Goal: Information Seeking & Learning: Learn about a topic

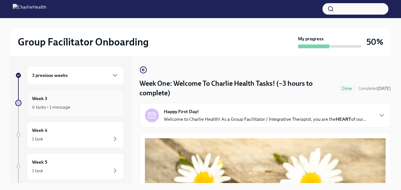
click at [56, 109] on div "4 tasks • 1 message" at bounding box center [51, 107] width 38 height 6
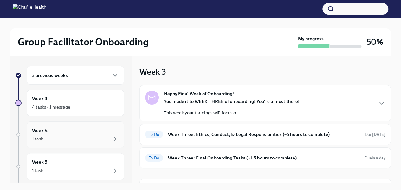
click at [55, 131] on div "Week 4 1 task" at bounding box center [75, 134] width 87 height 16
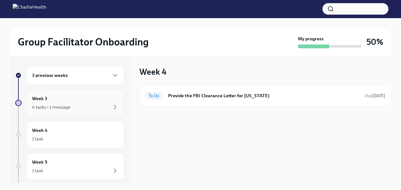
click at [59, 107] on div "4 tasks • 1 message" at bounding box center [51, 107] width 38 height 6
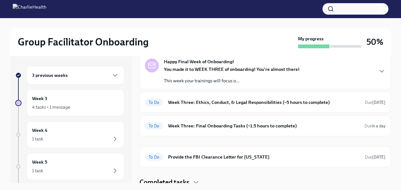
scroll to position [35, 0]
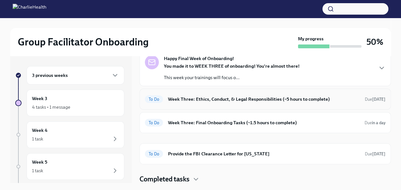
click at [215, 100] on h6 "Week Three: Ethics, Conduct, & Legal Responsibilities (~5 hours to complete)" at bounding box center [264, 98] width 192 height 7
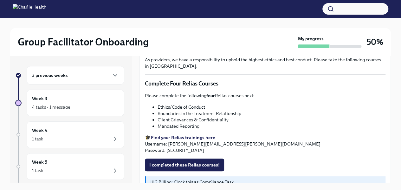
scroll to position [263, 0]
